Goal: Task Accomplishment & Management: Use online tool/utility

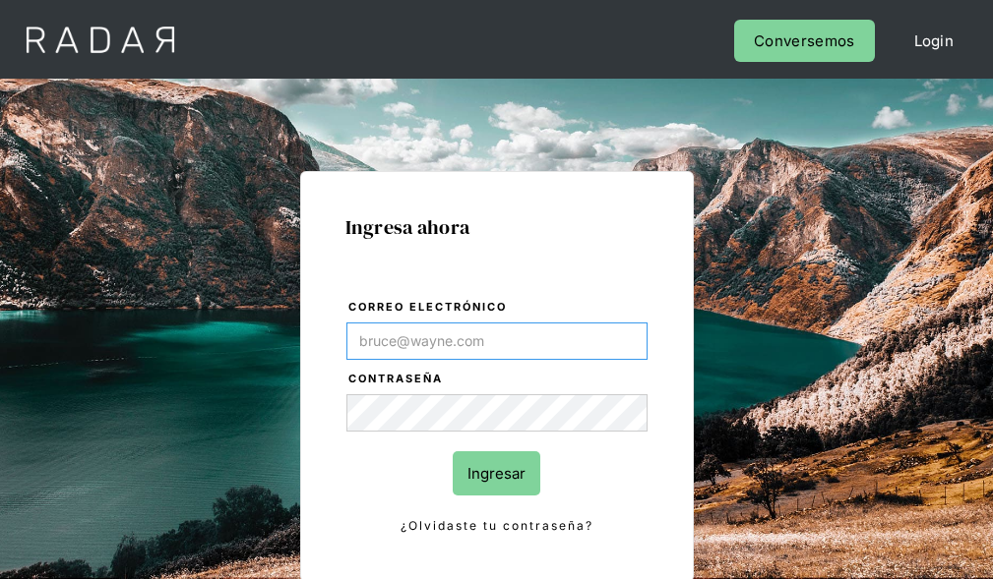
type input "[EMAIL_ADDRESS][PERSON_NAME][DOMAIN_NAME]"
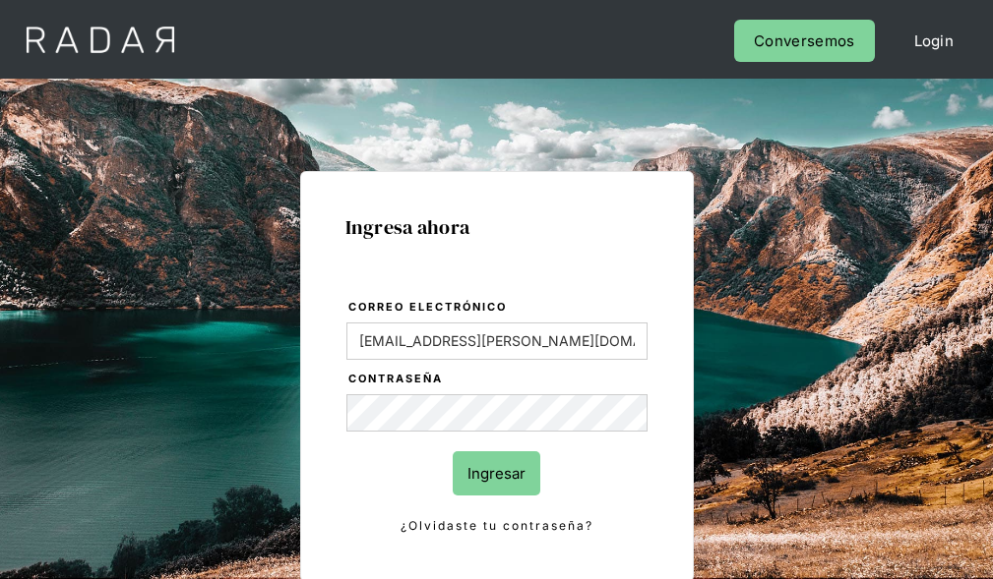
click at [496, 473] on input "Ingresar" at bounding box center [497, 474] width 88 height 44
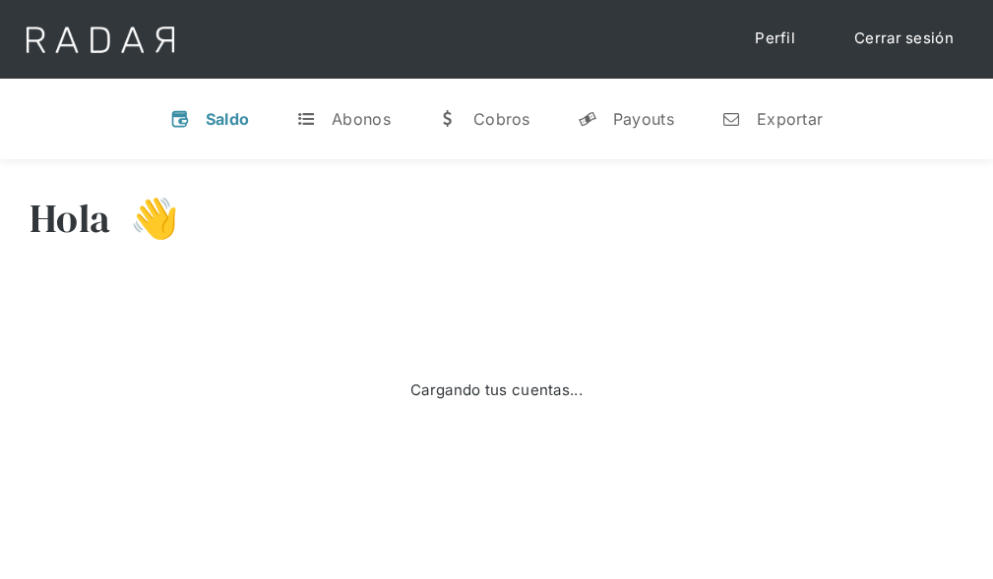
select select "7"
click at [771, 118] on div "Exportar" at bounding box center [790, 119] width 66 height 20
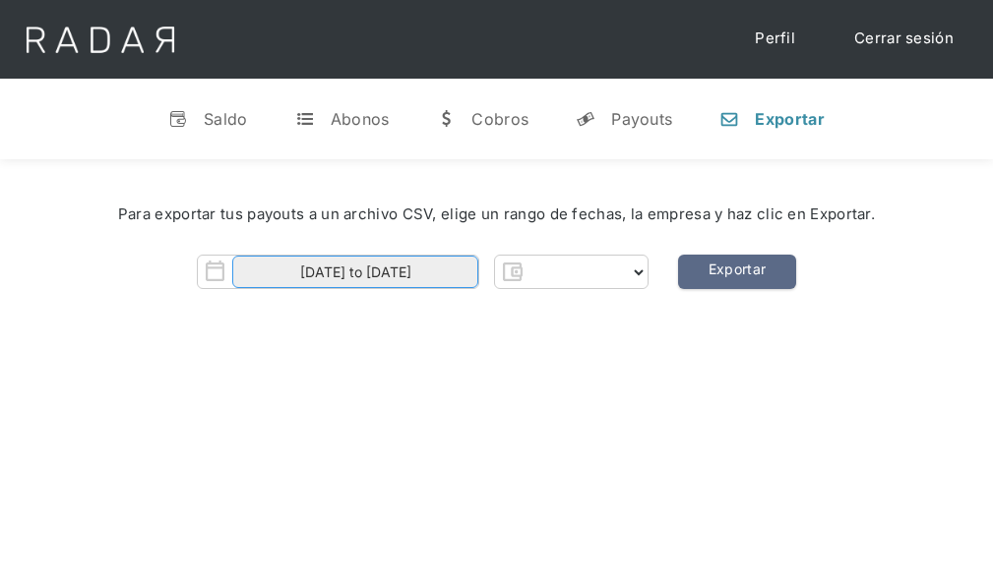
select select "prontopaga"
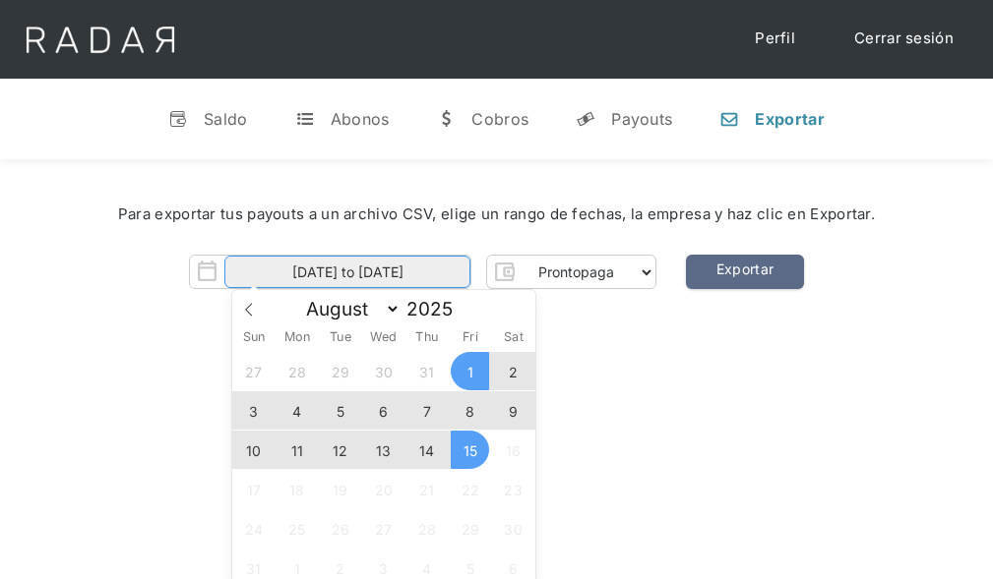
click at [347, 273] on input "[DATE] to [DATE]" at bounding box center [347, 272] width 246 height 32
click at [427, 451] on span "14" at bounding box center [426, 450] width 38 height 38
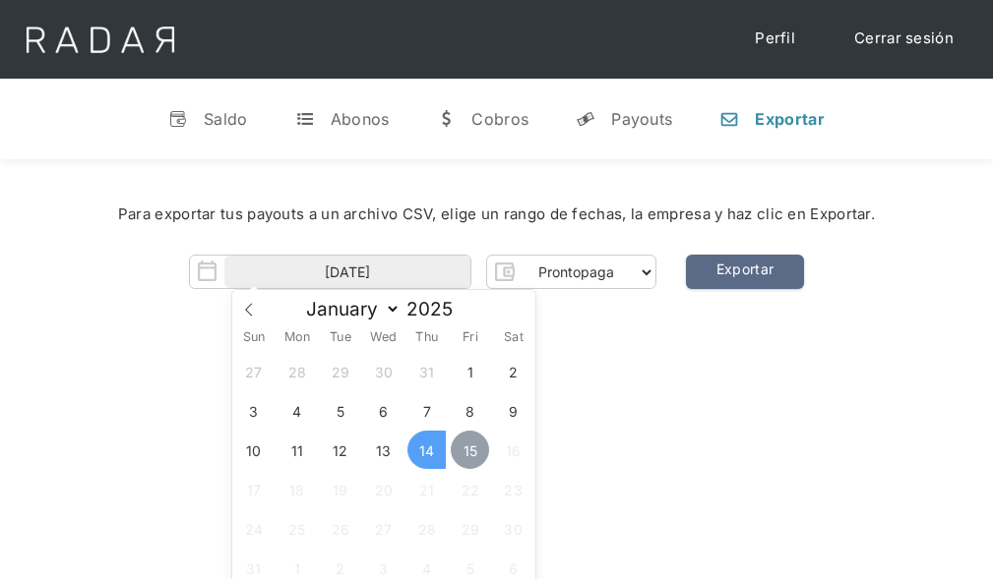
click at [470, 451] on span "15" at bounding box center [470, 450] width 38 height 38
type input "[DATE] to [DATE]"
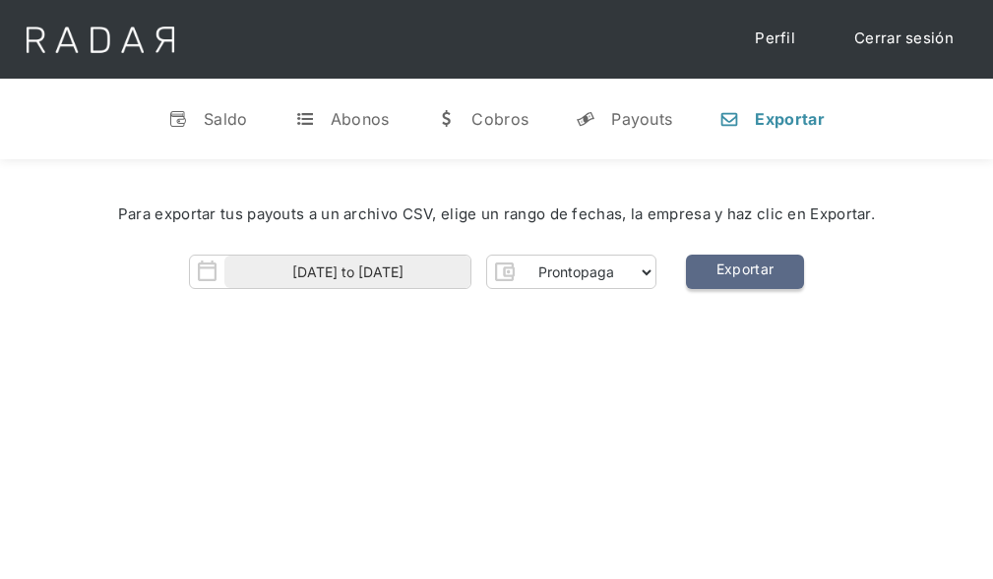
click at [744, 273] on link "Exportar" at bounding box center [745, 272] width 118 height 34
